Goal: Transaction & Acquisition: Purchase product/service

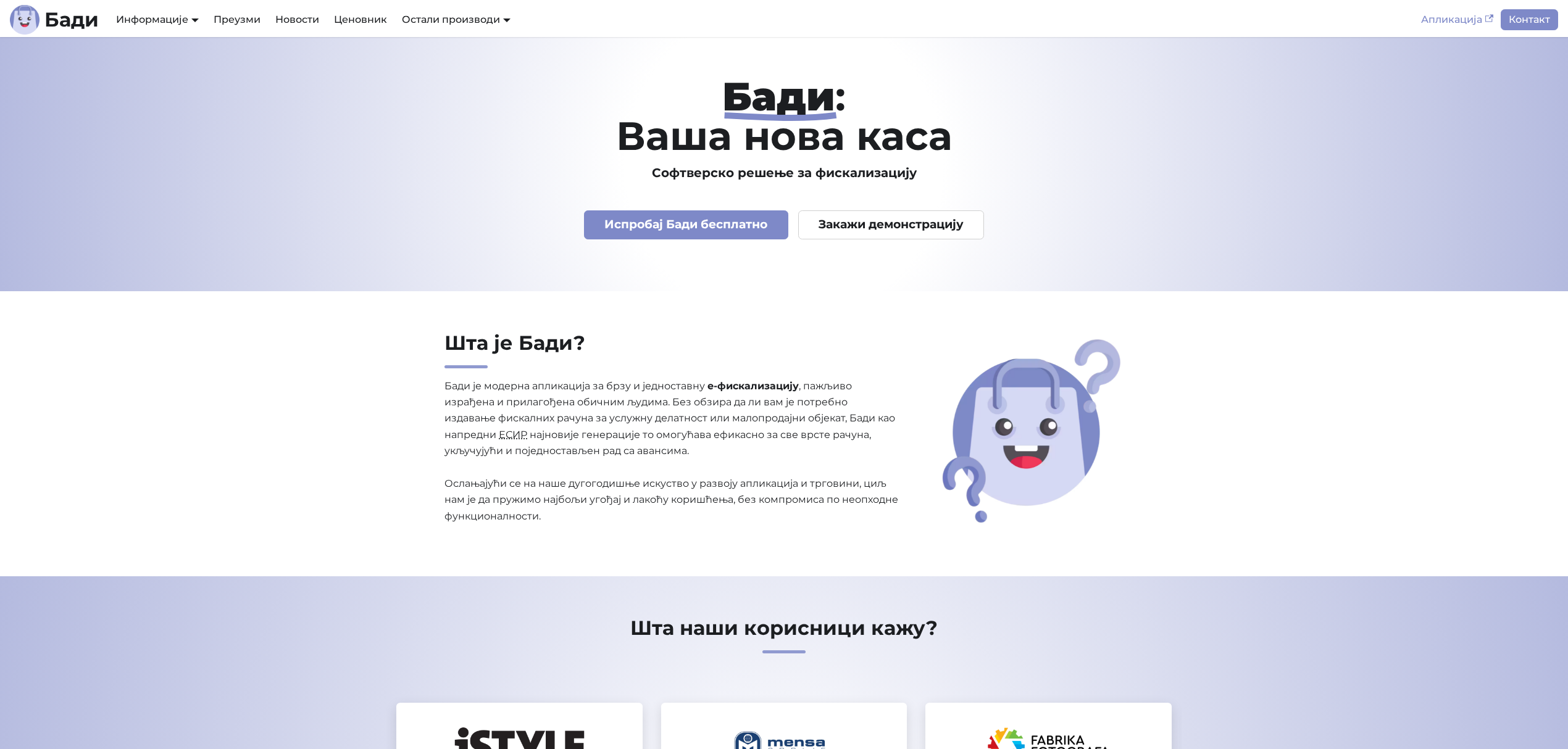
click at [1440, 20] on link "Апликација" at bounding box center [1457, 20] width 87 height 21
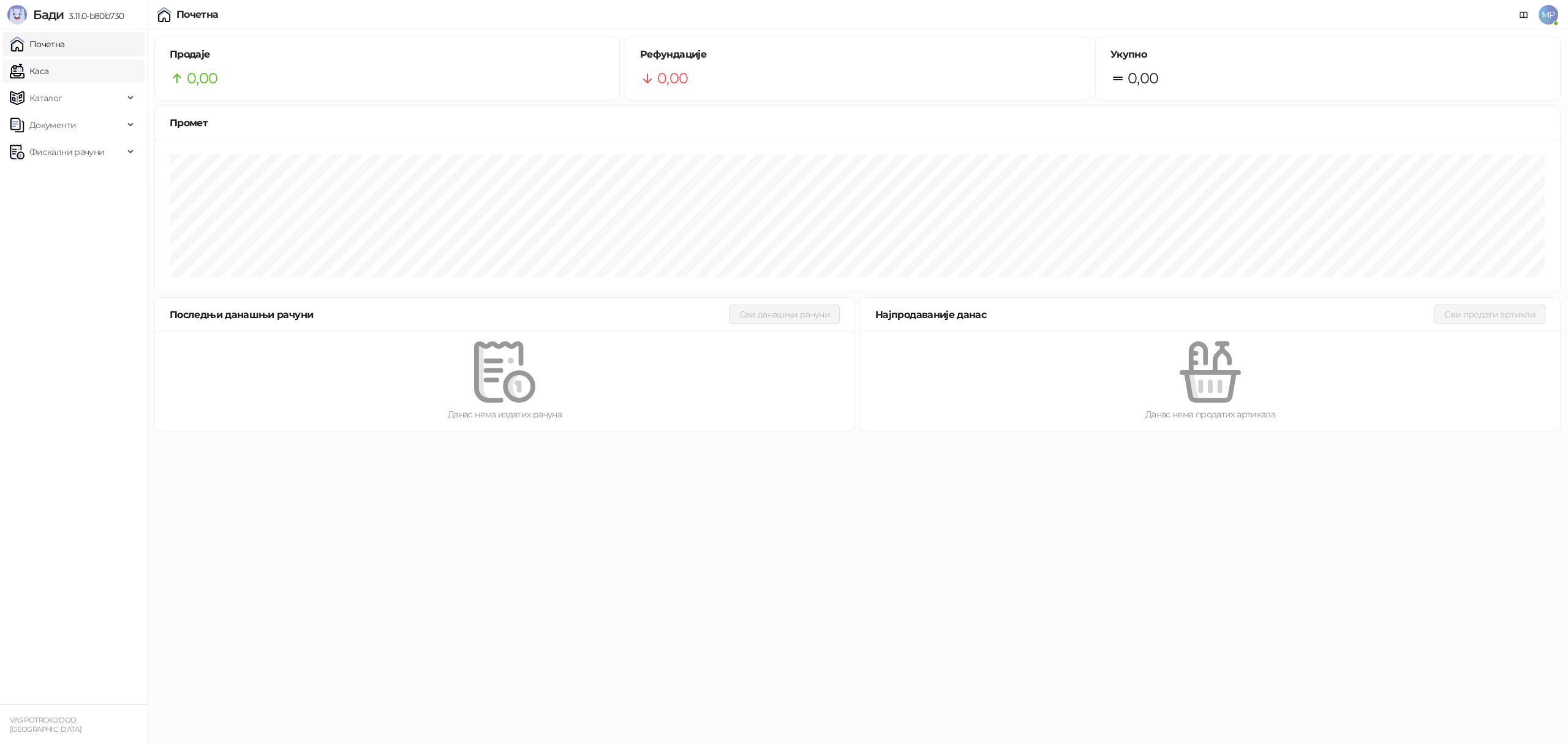
click at [29, 72] on link "Каса" at bounding box center [28, 71] width 39 height 24
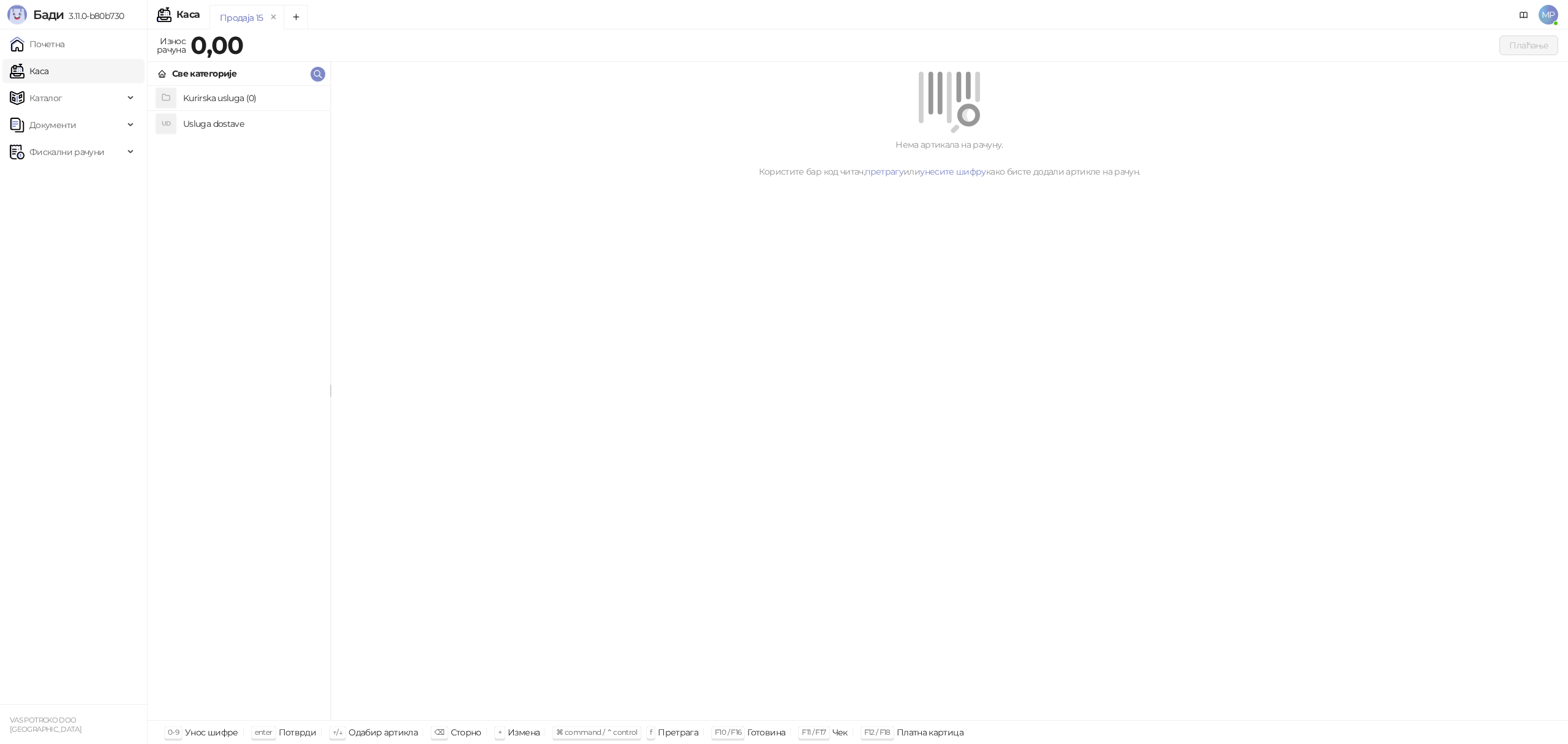
click at [226, 130] on h4 "Usluga dostave" at bounding box center [252, 123] width 137 height 20
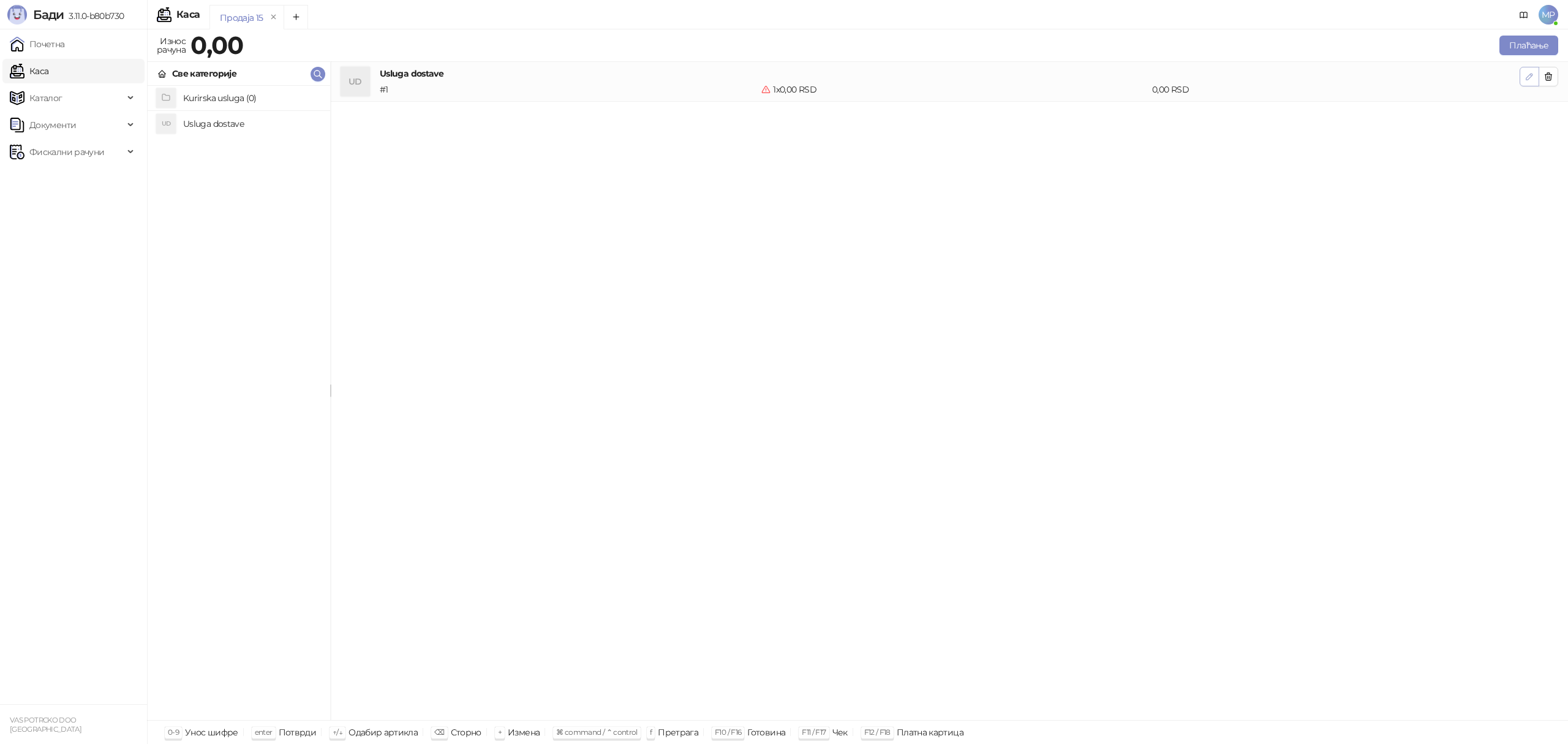
click at [1529, 74] on icon "button" at bounding box center [1529, 76] width 9 height 9
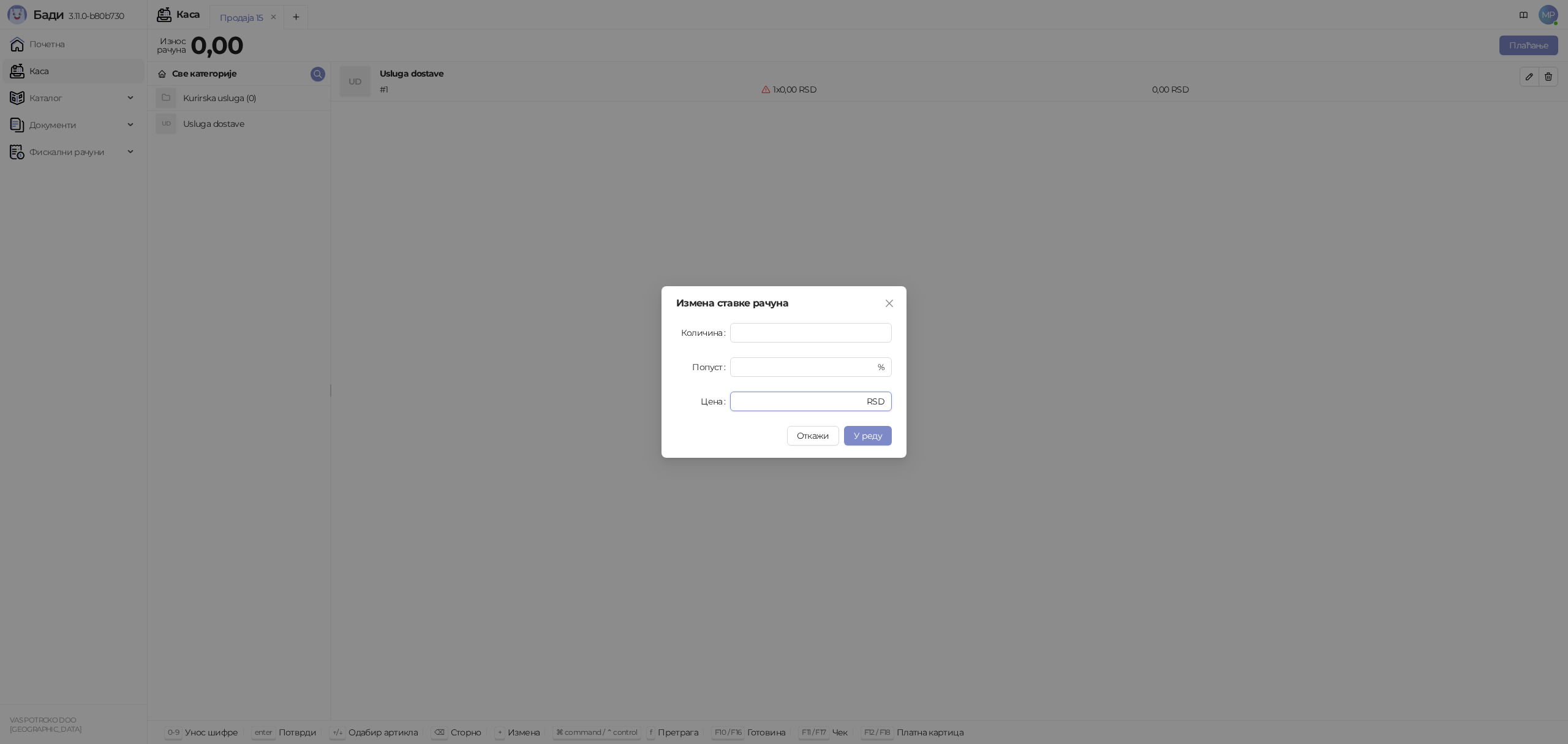
drag, startPoint x: 756, startPoint y: 398, endPoint x: 704, endPoint y: 398, distance: 52.0
click at [704, 398] on div "Цена * RSD" at bounding box center [784, 401] width 215 height 20
type input "****"
click at [875, 442] on button "У реду" at bounding box center [868, 435] width 47 height 20
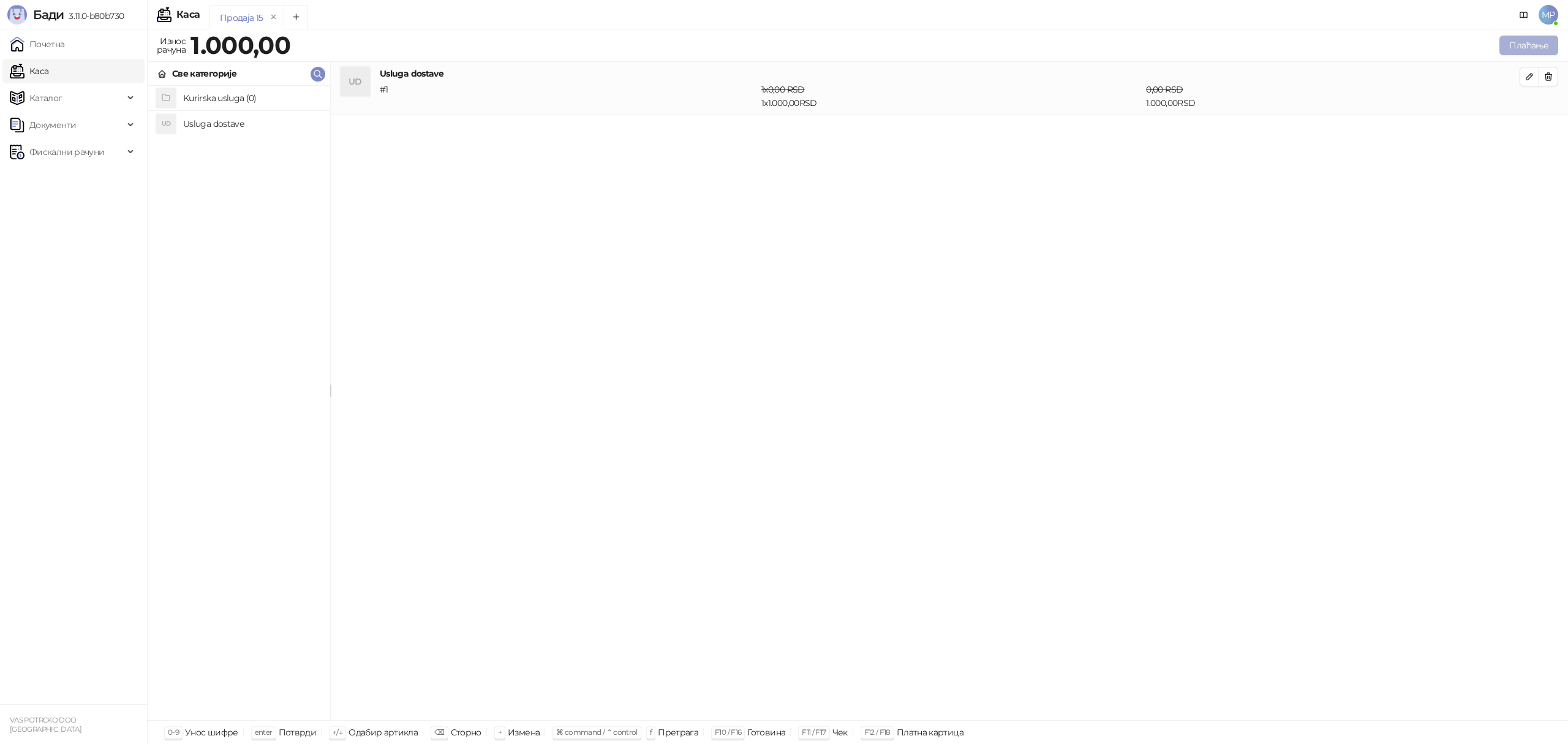
click at [1513, 47] on button "Плаћање" at bounding box center [1528, 45] width 59 height 20
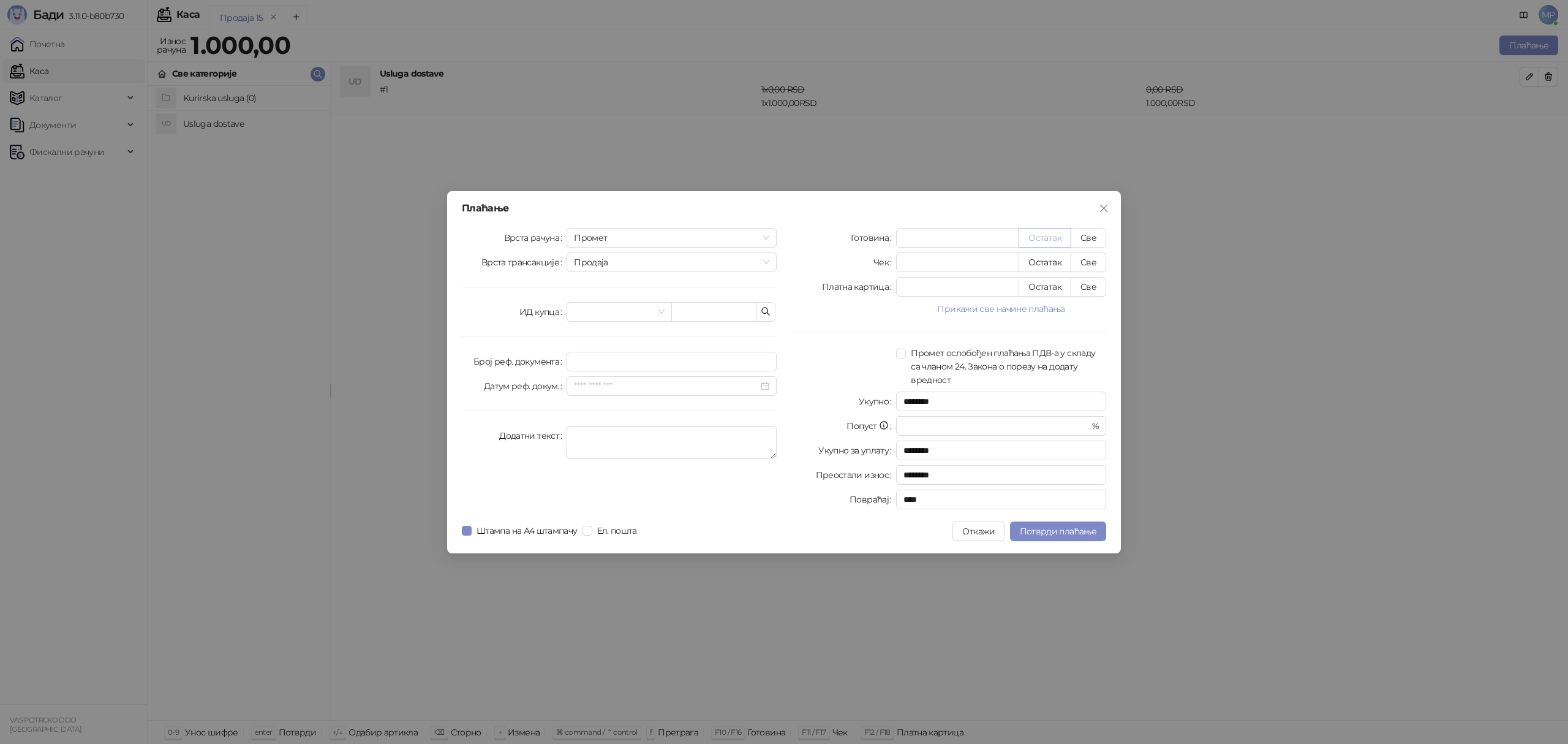
click at [1039, 239] on button "Остатак" at bounding box center [1044, 237] width 53 height 20
type input "****"
click at [1055, 529] on span "Потврди плаћање" at bounding box center [1058, 531] width 77 height 11
